Goal: Transaction & Acquisition: Obtain resource

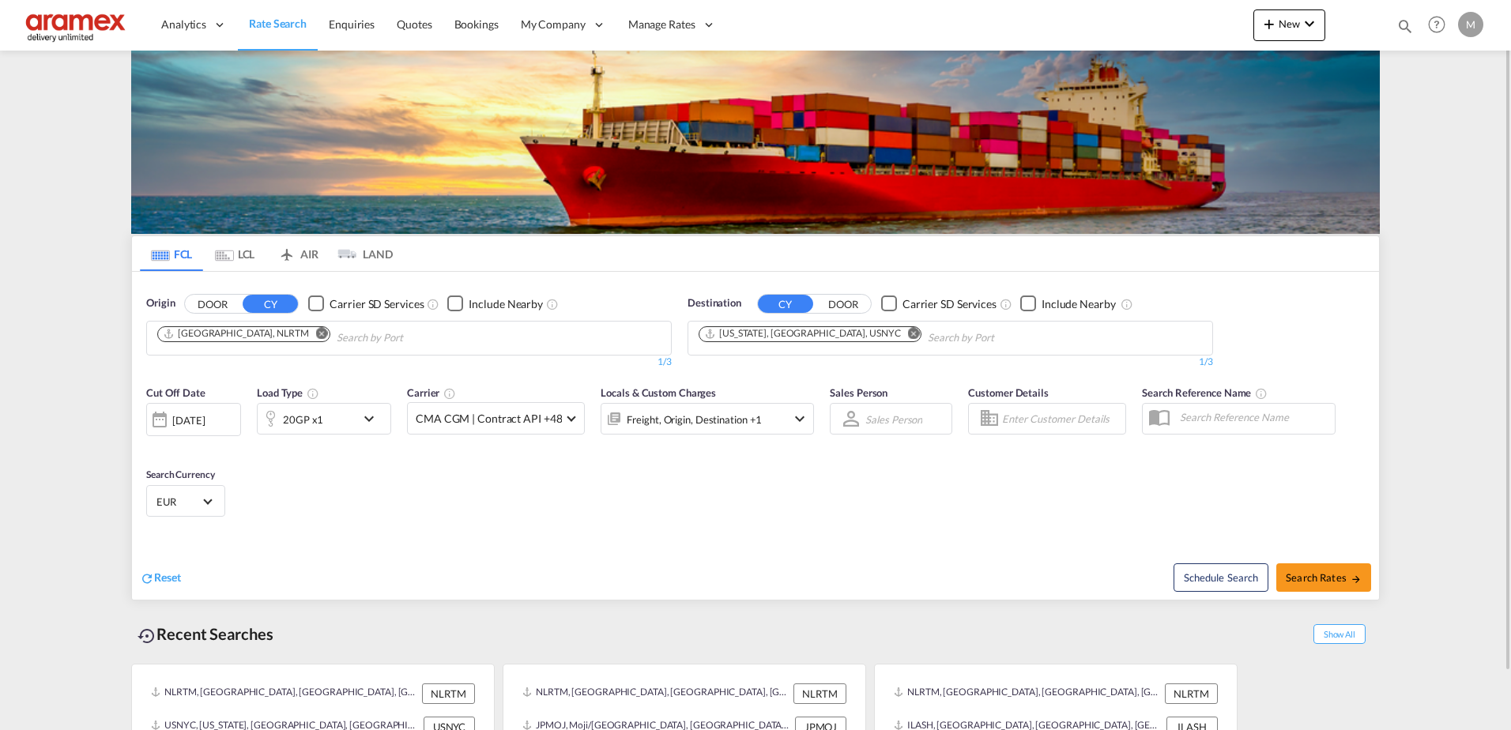
click at [908, 335] on md-icon "Remove" at bounding box center [914, 333] width 12 height 12
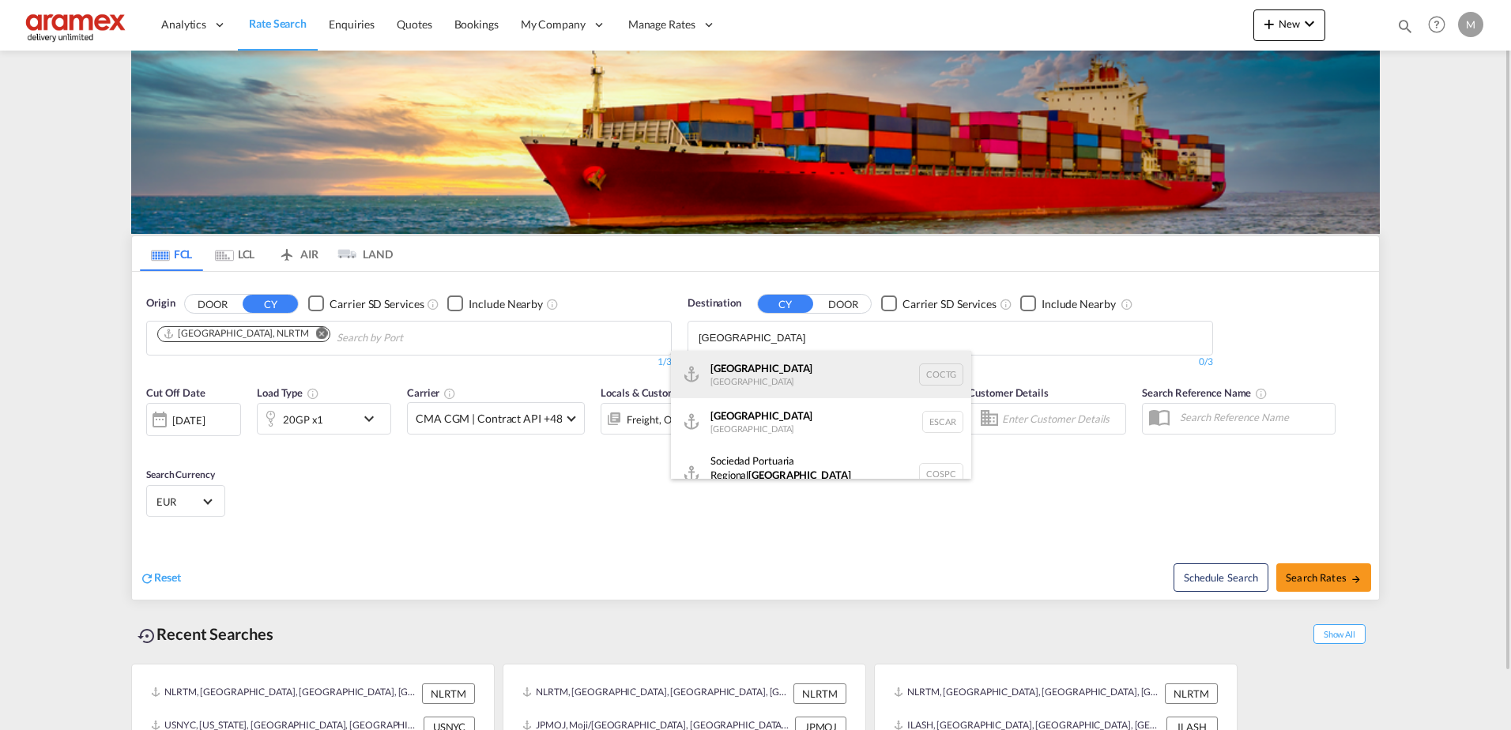
type input "[GEOGRAPHIC_DATA]"
click at [767, 375] on div "[GEOGRAPHIC_DATA] [GEOGRAPHIC_DATA] COCTG" at bounding box center [821, 374] width 300 height 47
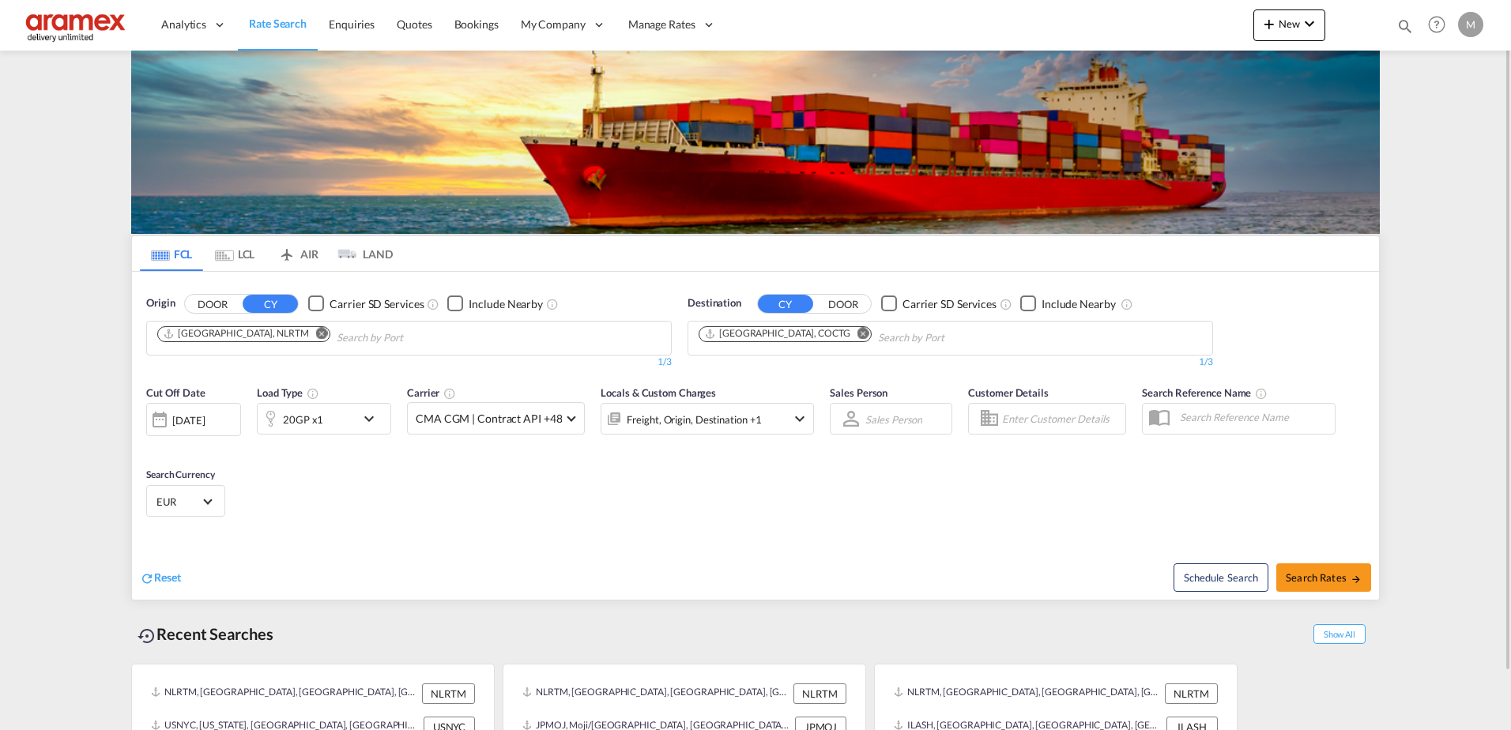
click at [373, 418] on md-icon "icon-chevron-down" at bounding box center [373, 418] width 27 height 19
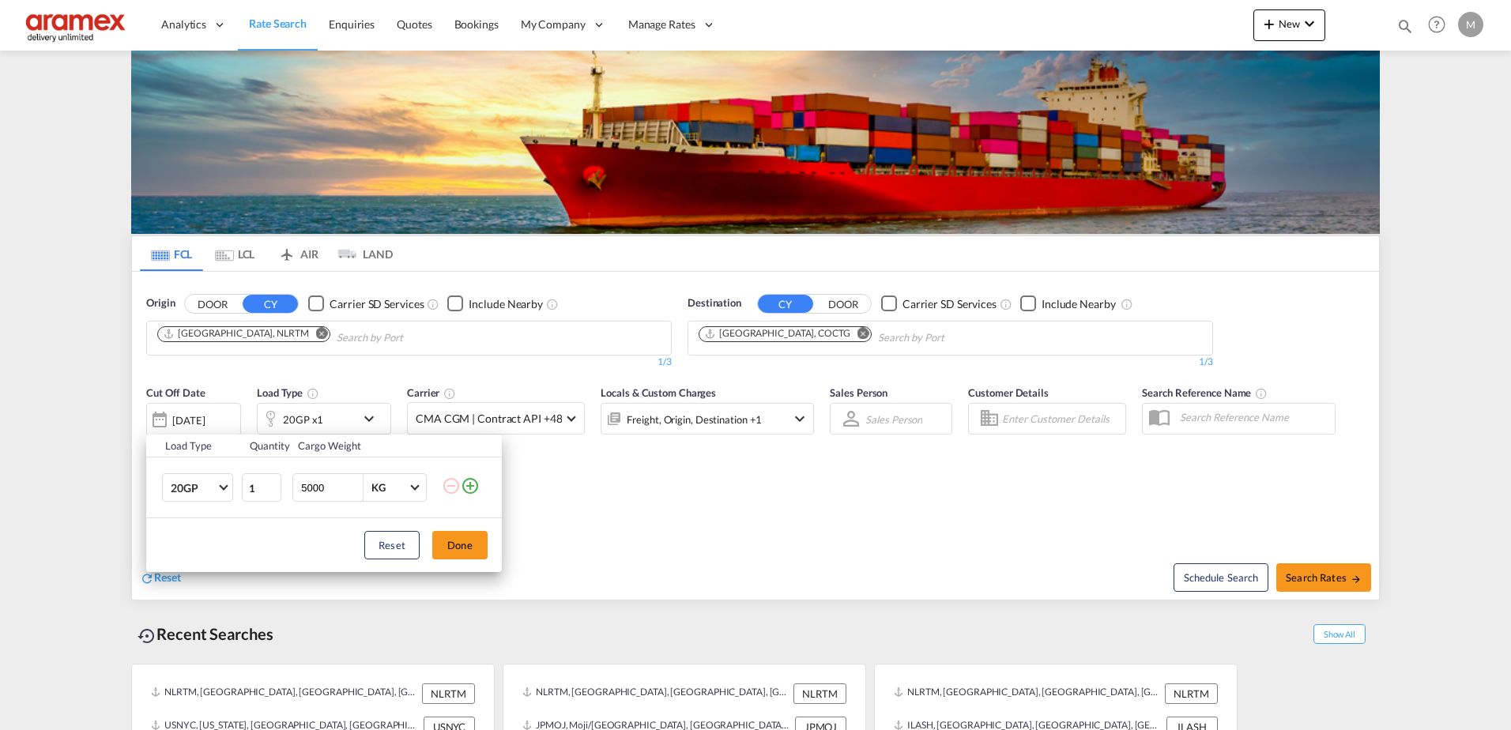
click at [472, 486] on md-icon "icon-plus-circle-outline" at bounding box center [470, 486] width 19 height 19
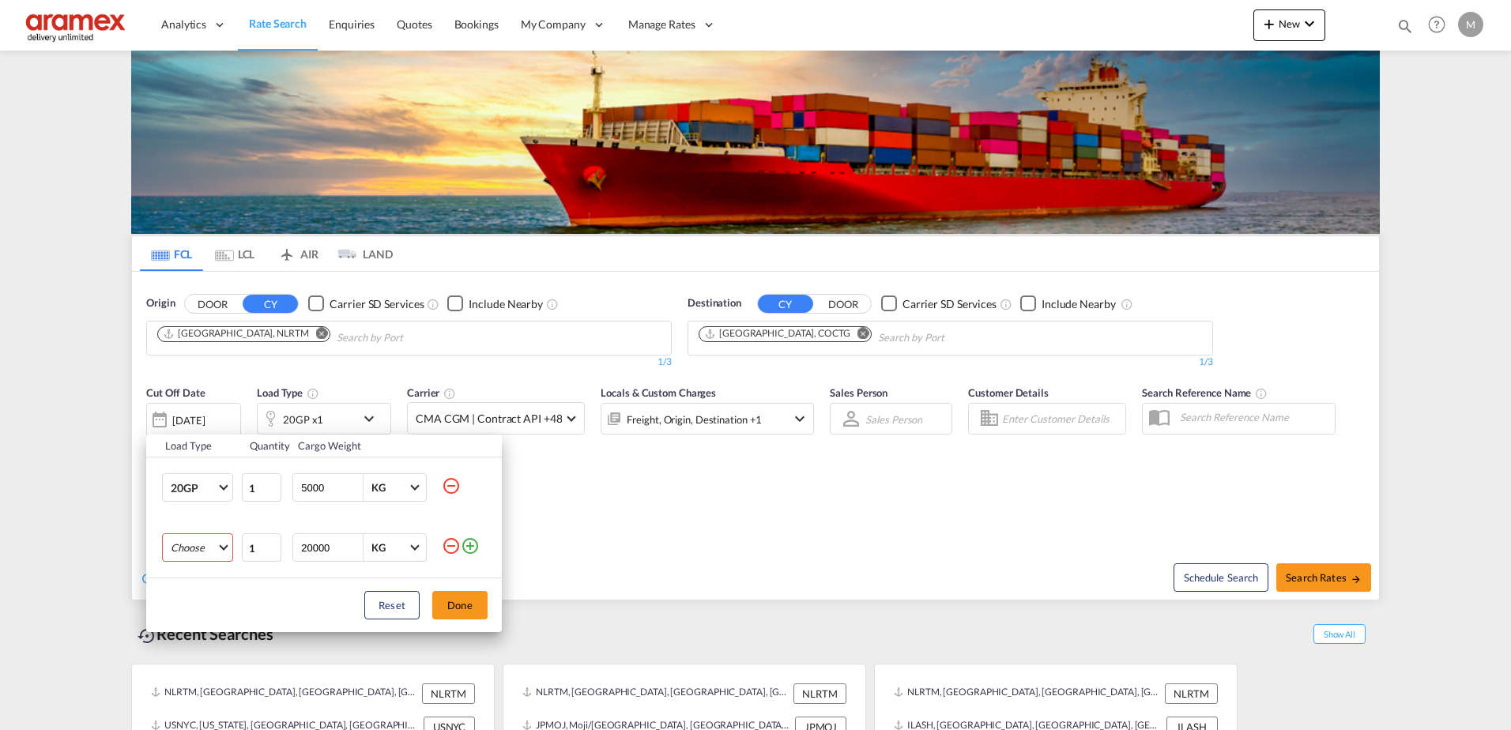
click at [215, 545] on md-select "Choose 20GP 40GP 40HC 45HC 20RE 40RE 40HR 20OT 40OT 20FR 40FR 40NR 20NR 45S 20T…" at bounding box center [197, 548] width 71 height 28
click at [220, 615] on md-option "40HC" at bounding box center [211, 616] width 107 height 38
click at [304, 545] on input "20000" at bounding box center [331, 547] width 63 height 27
type input "5000"
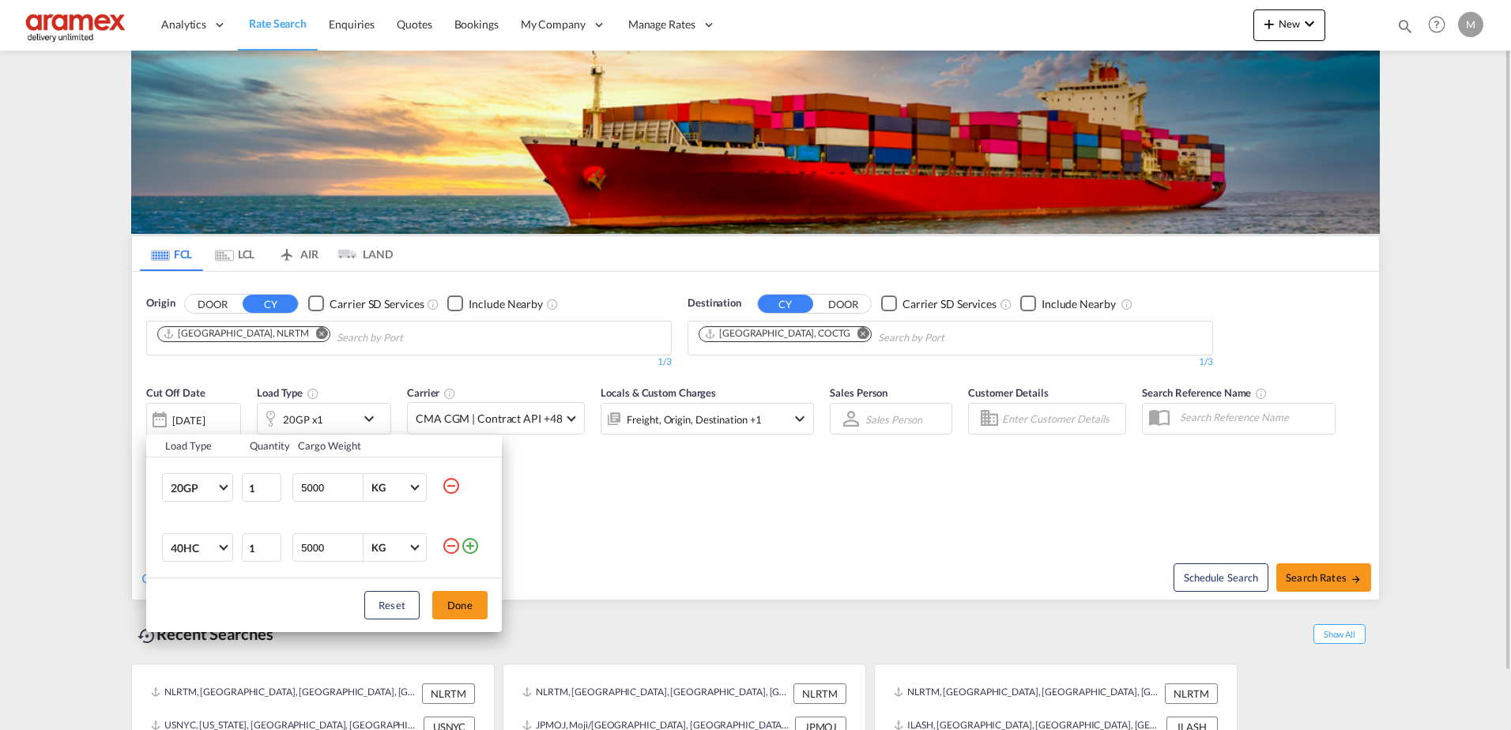
click at [458, 603] on button "Done" at bounding box center [459, 605] width 55 height 28
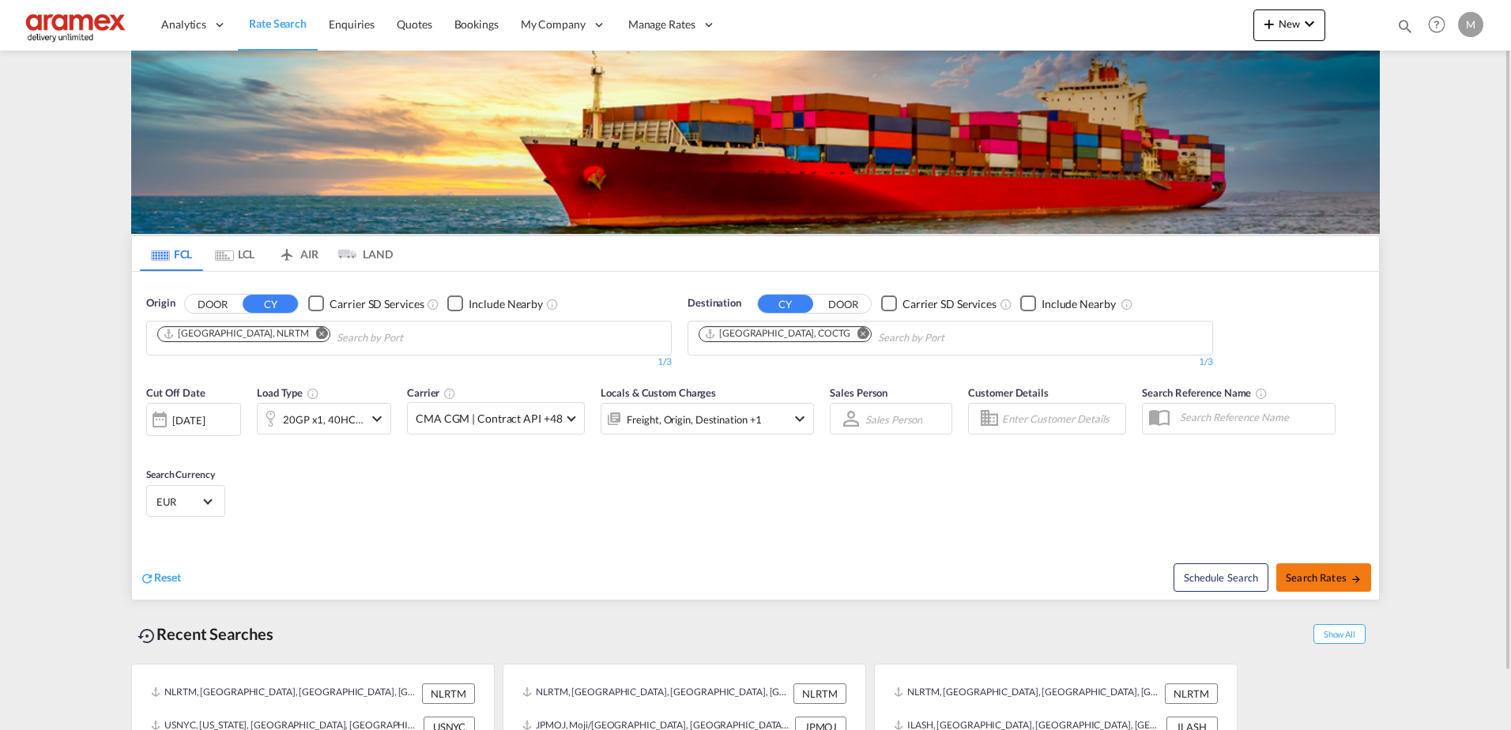
click at [1356, 579] on md-icon "icon-arrow-right" at bounding box center [1356, 579] width 11 height 11
type input "NLRTM to COCTG / [DATE]"
